Goal: Information Seeking & Learning: Learn about a topic

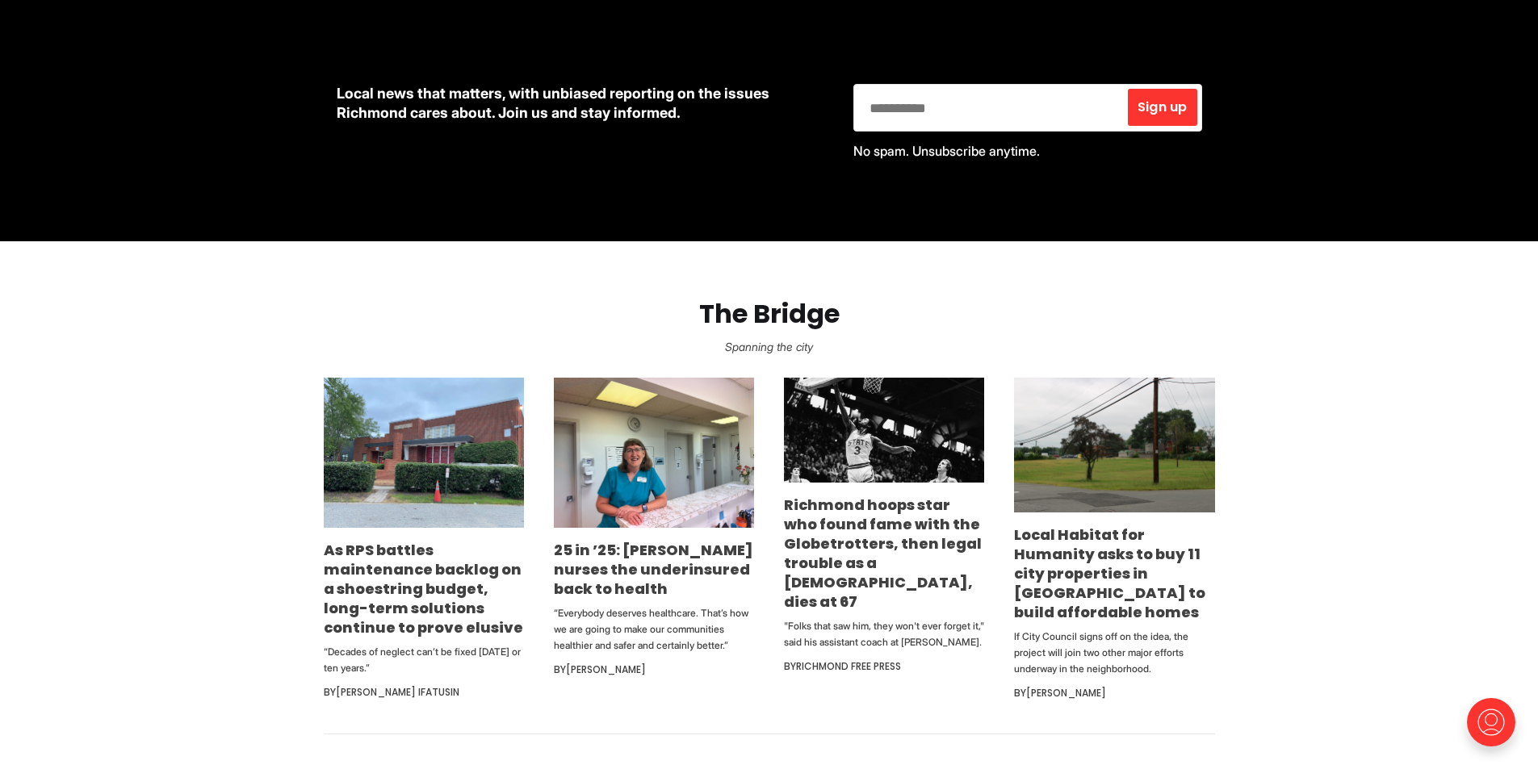
scroll to position [727, 0]
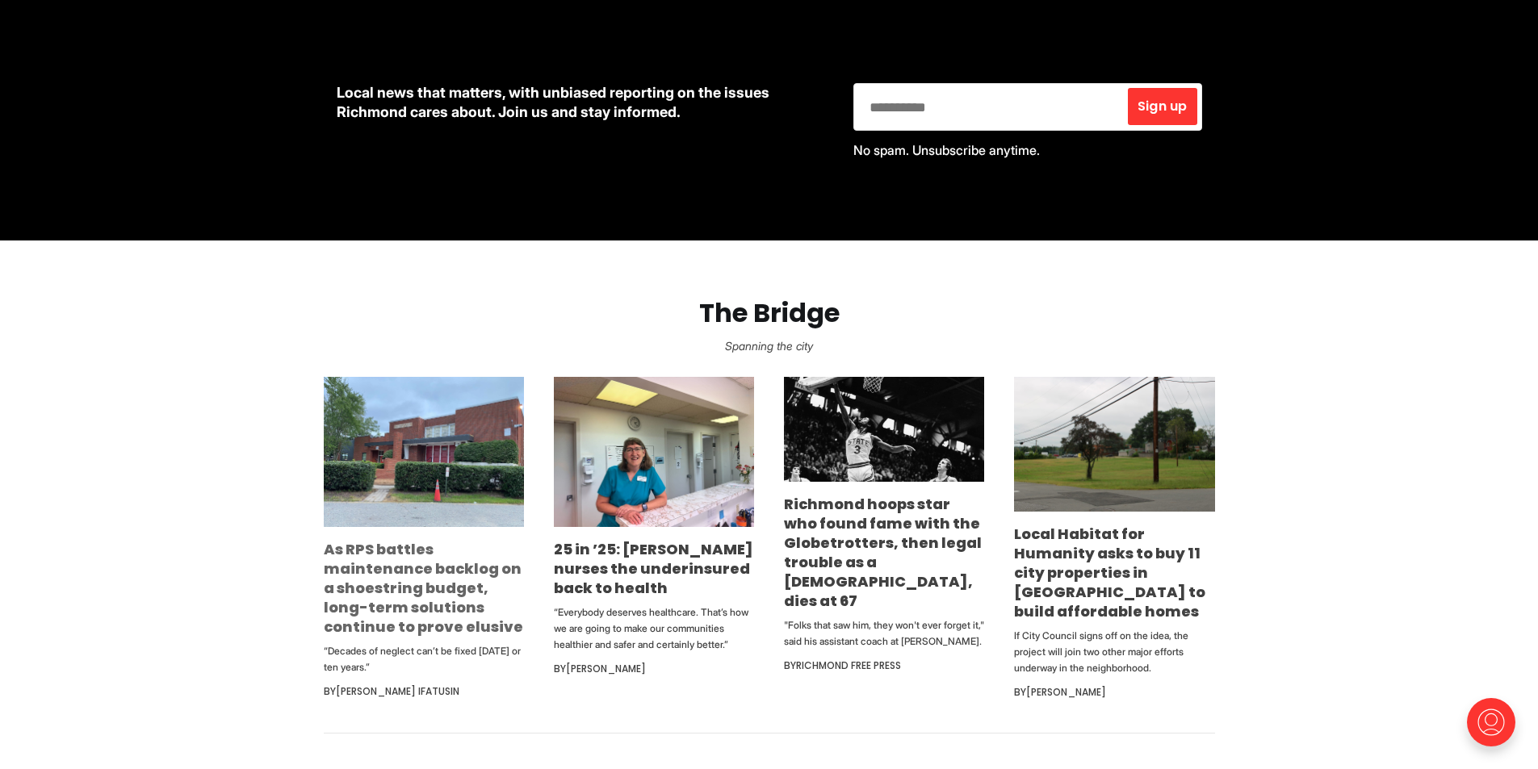
click at [421, 564] on link "As RPS battles maintenance backlog on a shoestring budget, long-term solutions …" at bounding box center [423, 588] width 199 height 98
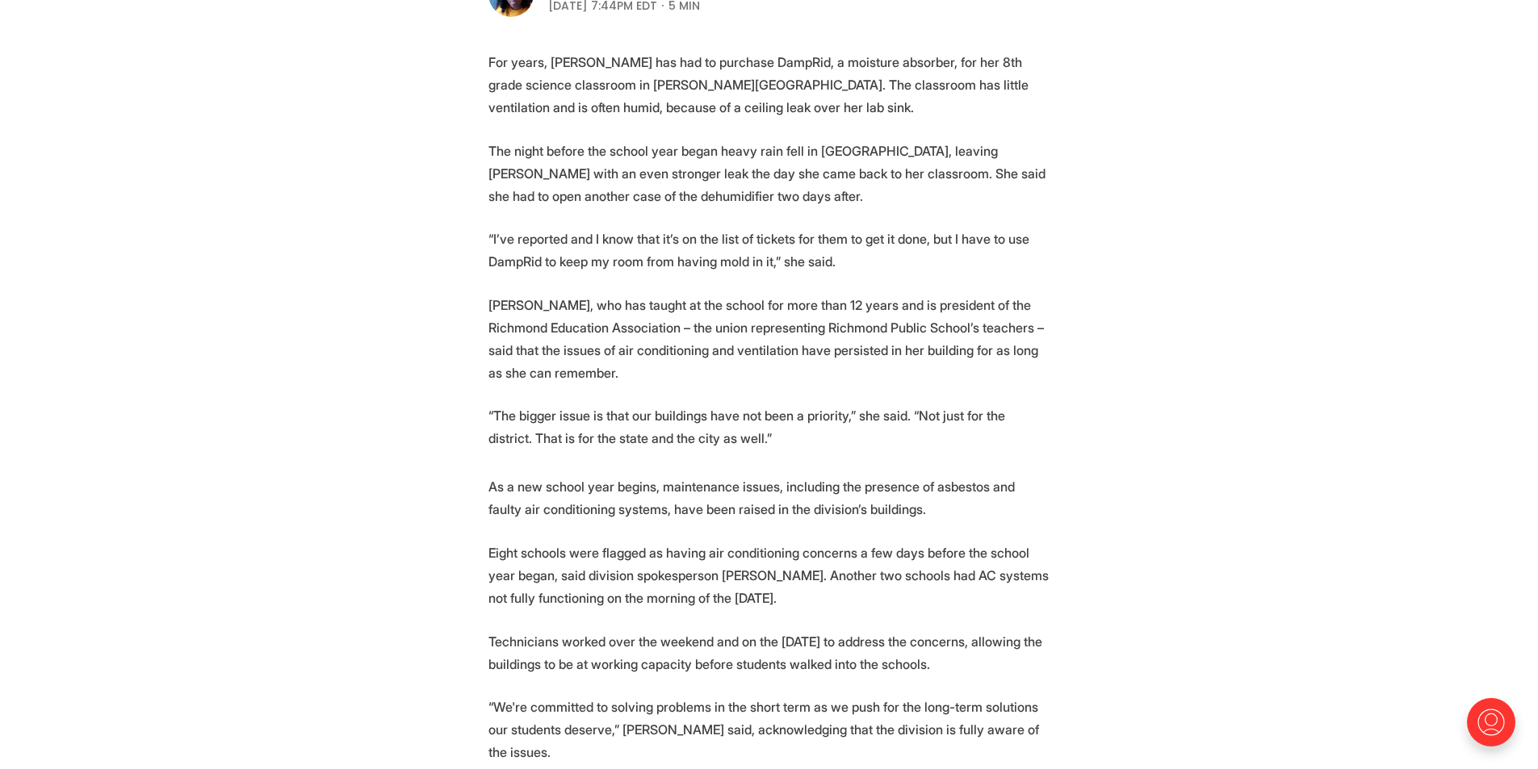
scroll to position [565, 0]
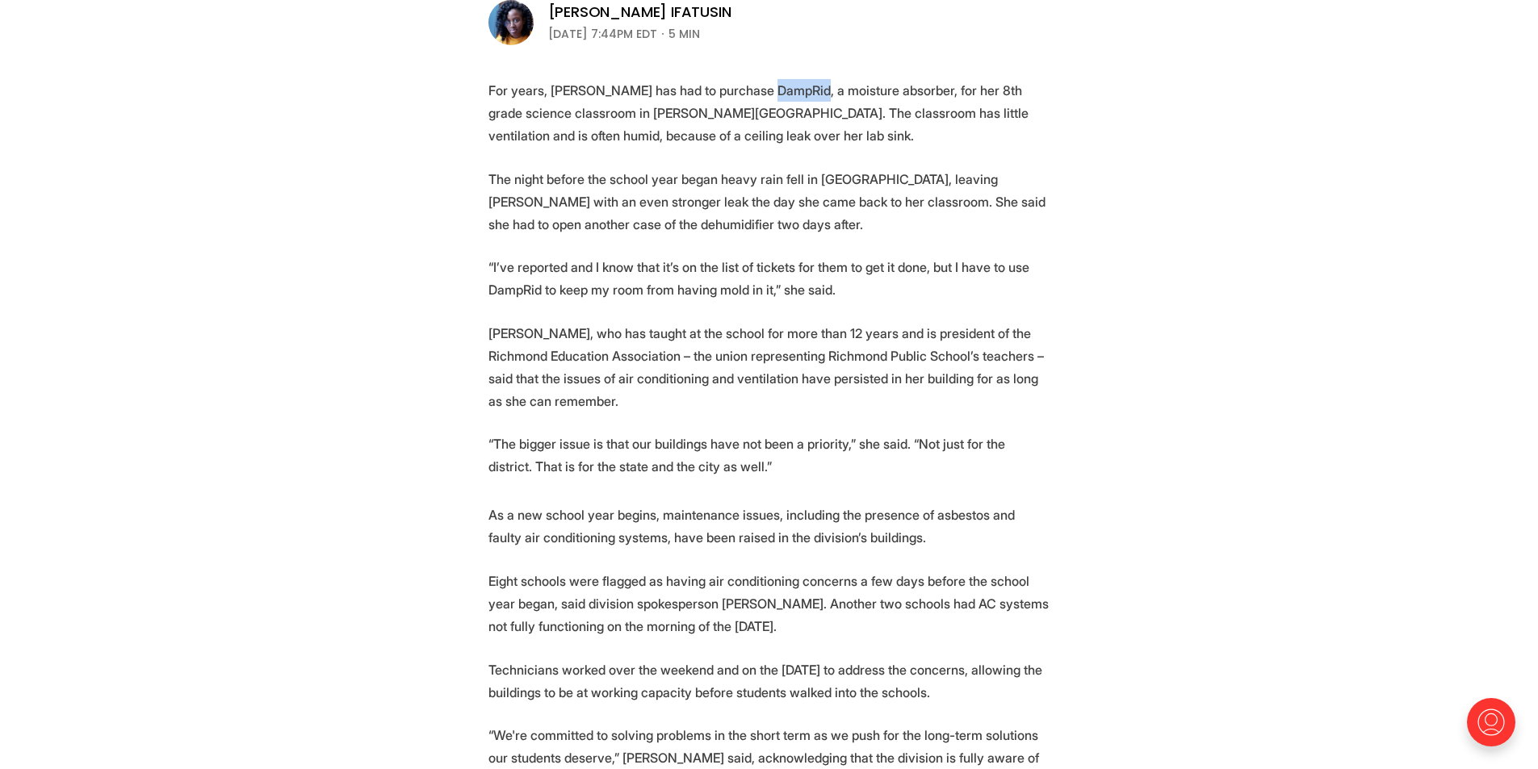
drag, startPoint x: 759, startPoint y: 88, endPoint x: 811, endPoint y: 90, distance: 52.5
click at [811, 90] on p "For years, [PERSON_NAME] has had to purchase DampRid, a moisture absorber, for …" at bounding box center [770, 113] width 562 height 68
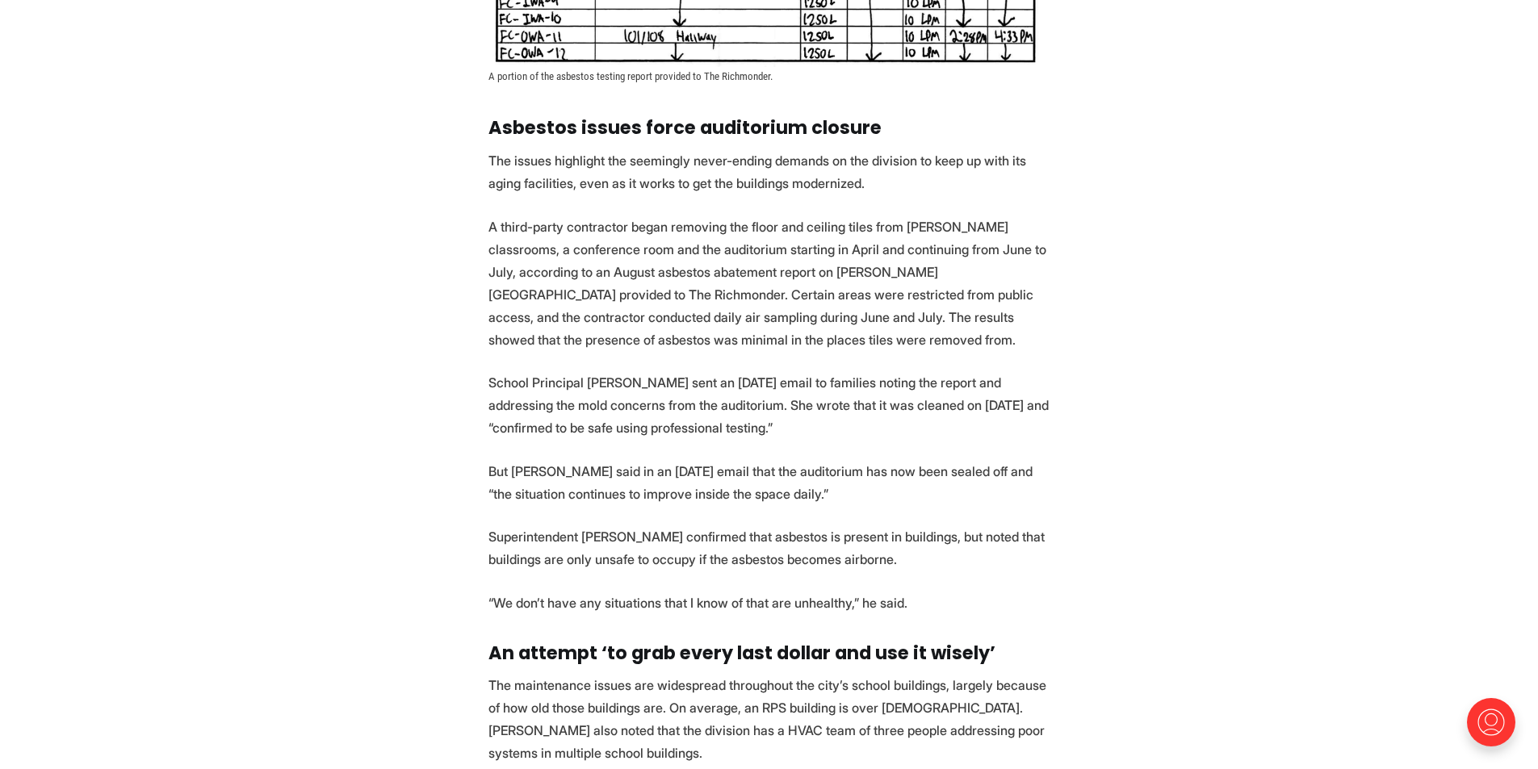
scroll to position [2019, 0]
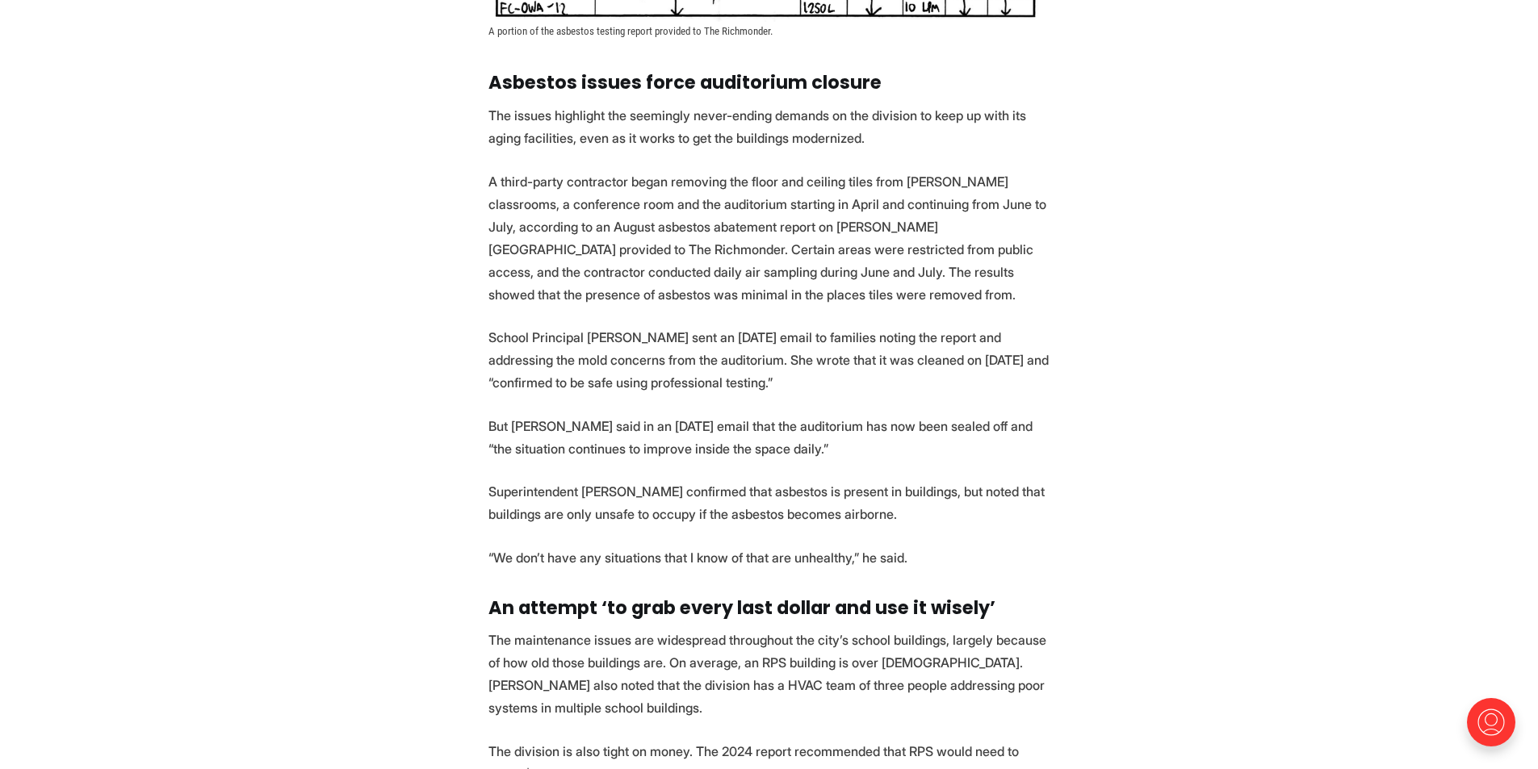
drag, startPoint x: 588, startPoint y: 340, endPoint x: 786, endPoint y: 352, distance: 198.2
click at [786, 352] on p "School Principal [PERSON_NAME] sent an [DATE] email to families noting the repo…" at bounding box center [770, 360] width 562 height 68
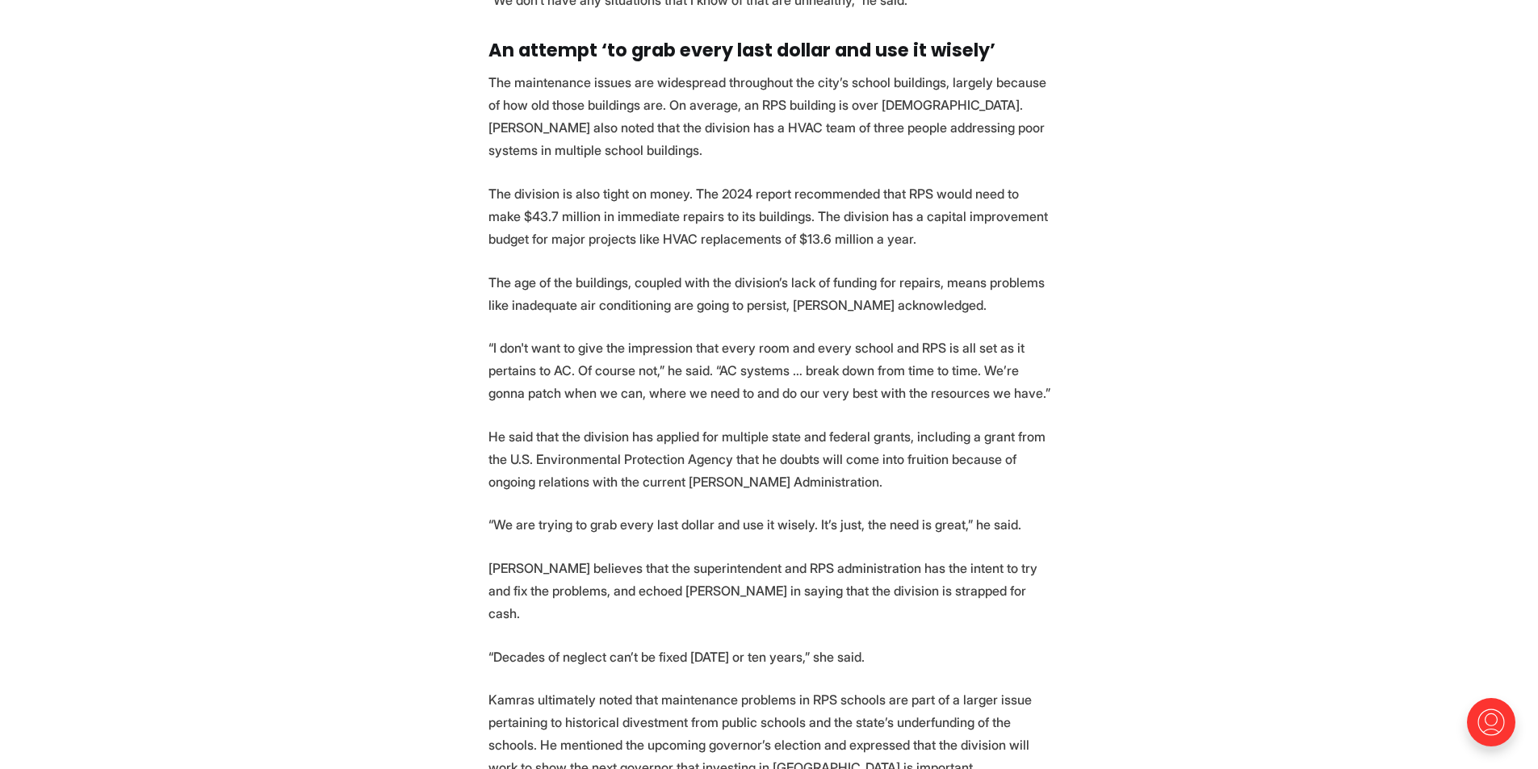
scroll to position [2665, 0]
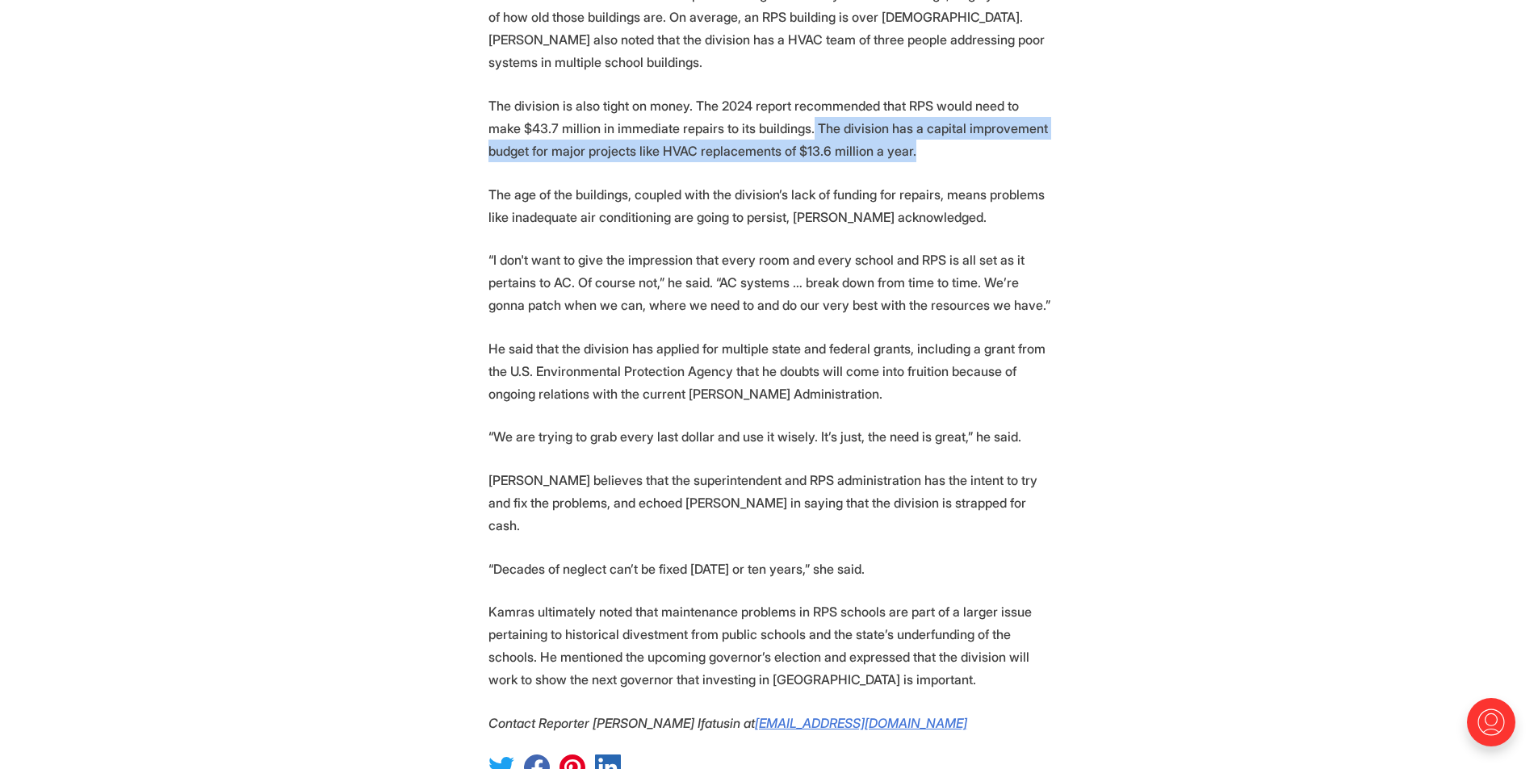
drag, startPoint x: 769, startPoint y: 107, endPoint x: 867, endPoint y: 136, distance: 102.7
click at [867, 136] on p "The division is also tight on money. The 2024 report recommended that RPS would…" at bounding box center [770, 128] width 562 height 68
drag, startPoint x: 651, startPoint y: 523, endPoint x: 1008, endPoint y: 540, distance: 358.1
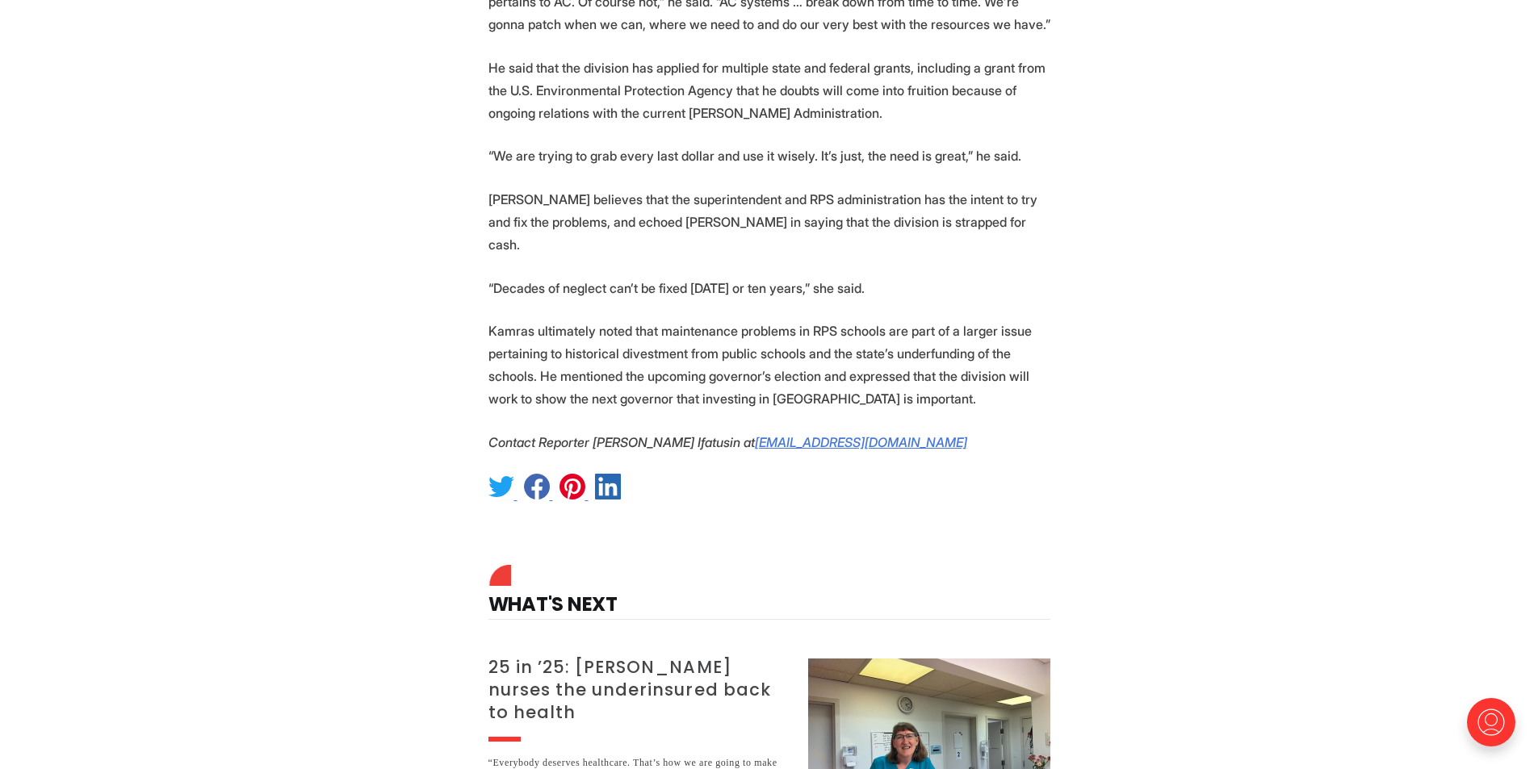
scroll to position [3230, 0]
